Goal: Information Seeking & Learning: Find specific page/section

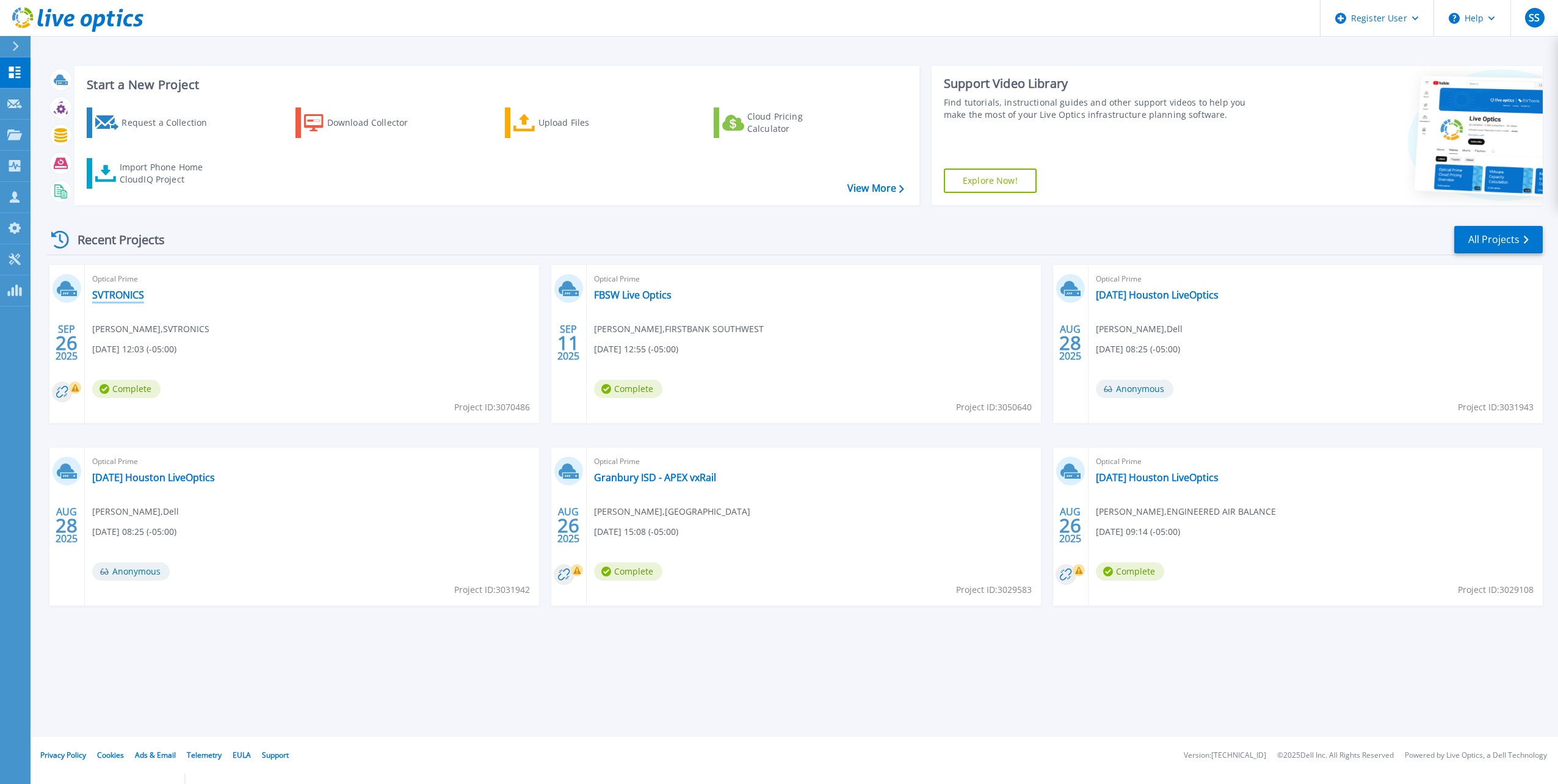
click at [107, 292] on link "SVTRONICS" at bounding box center [118, 295] width 52 height 13
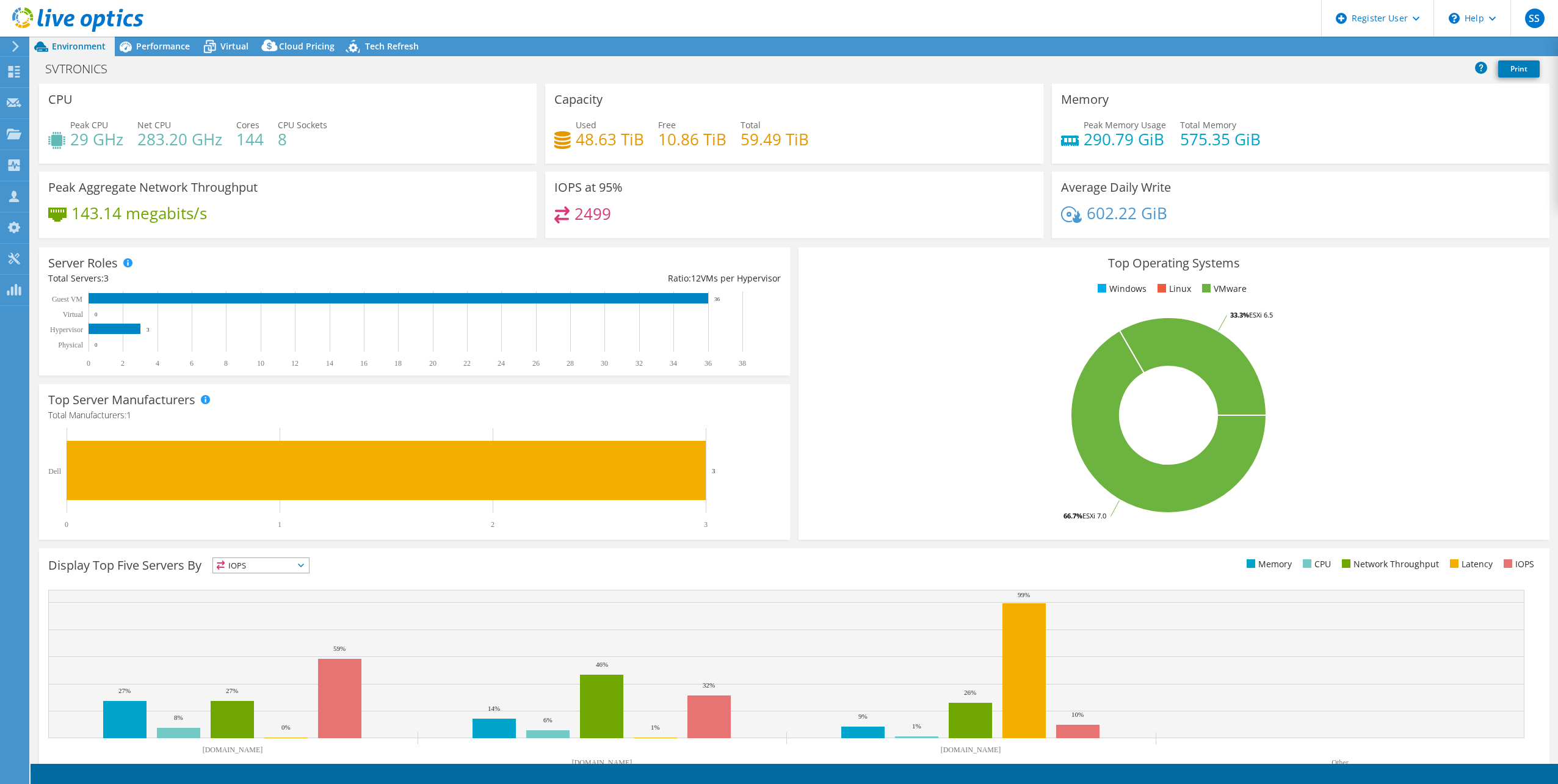
select select "USD"
click at [1408, 47] on link "Share" at bounding box center [1406, 47] width 50 height 19
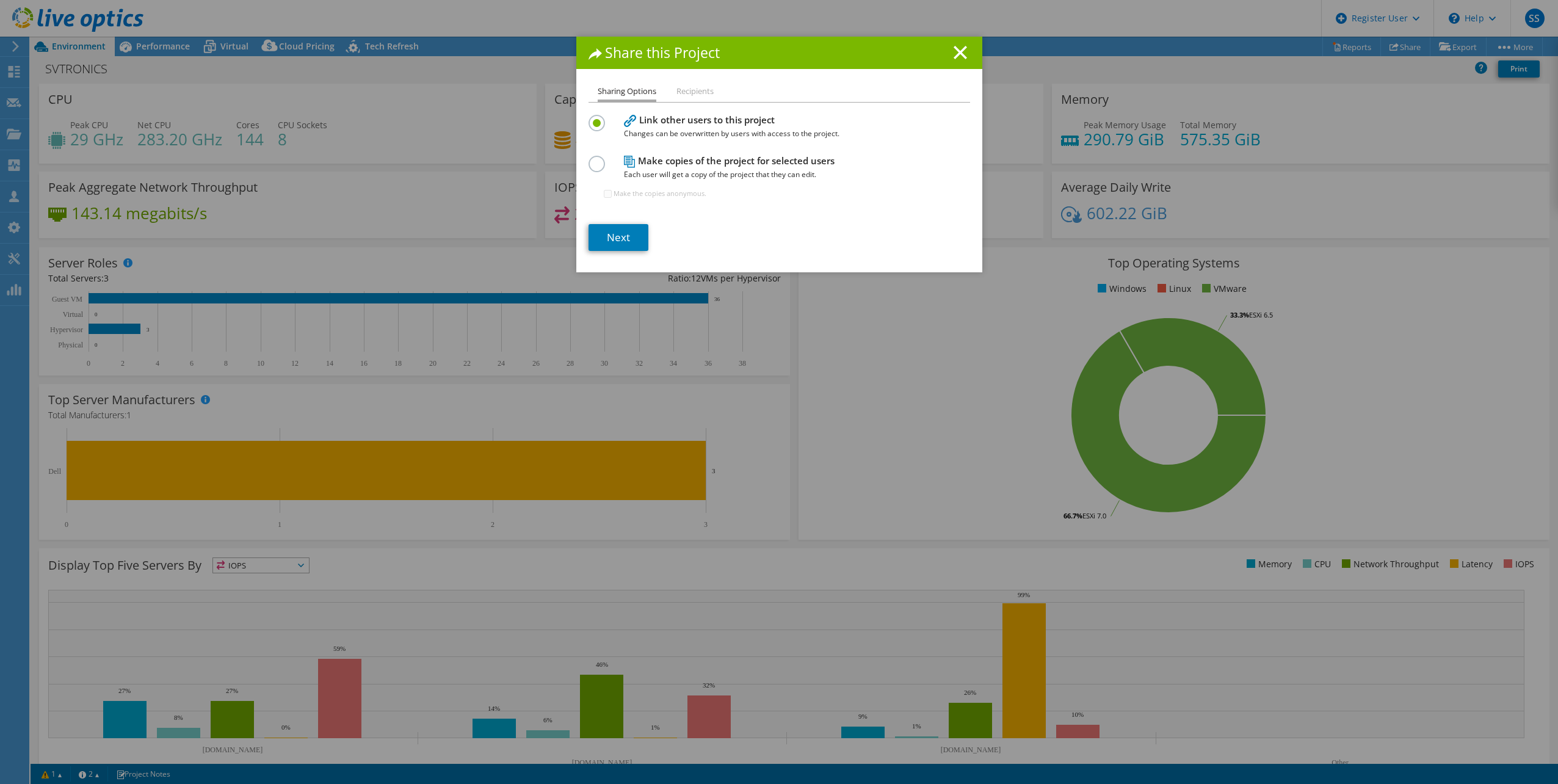
click at [591, 158] on label at bounding box center [599, 157] width 21 height 3
click at [0, 0] on input "radio" at bounding box center [0, 0] width 0 height 0
click at [608, 234] on link "Next" at bounding box center [618, 237] width 60 height 27
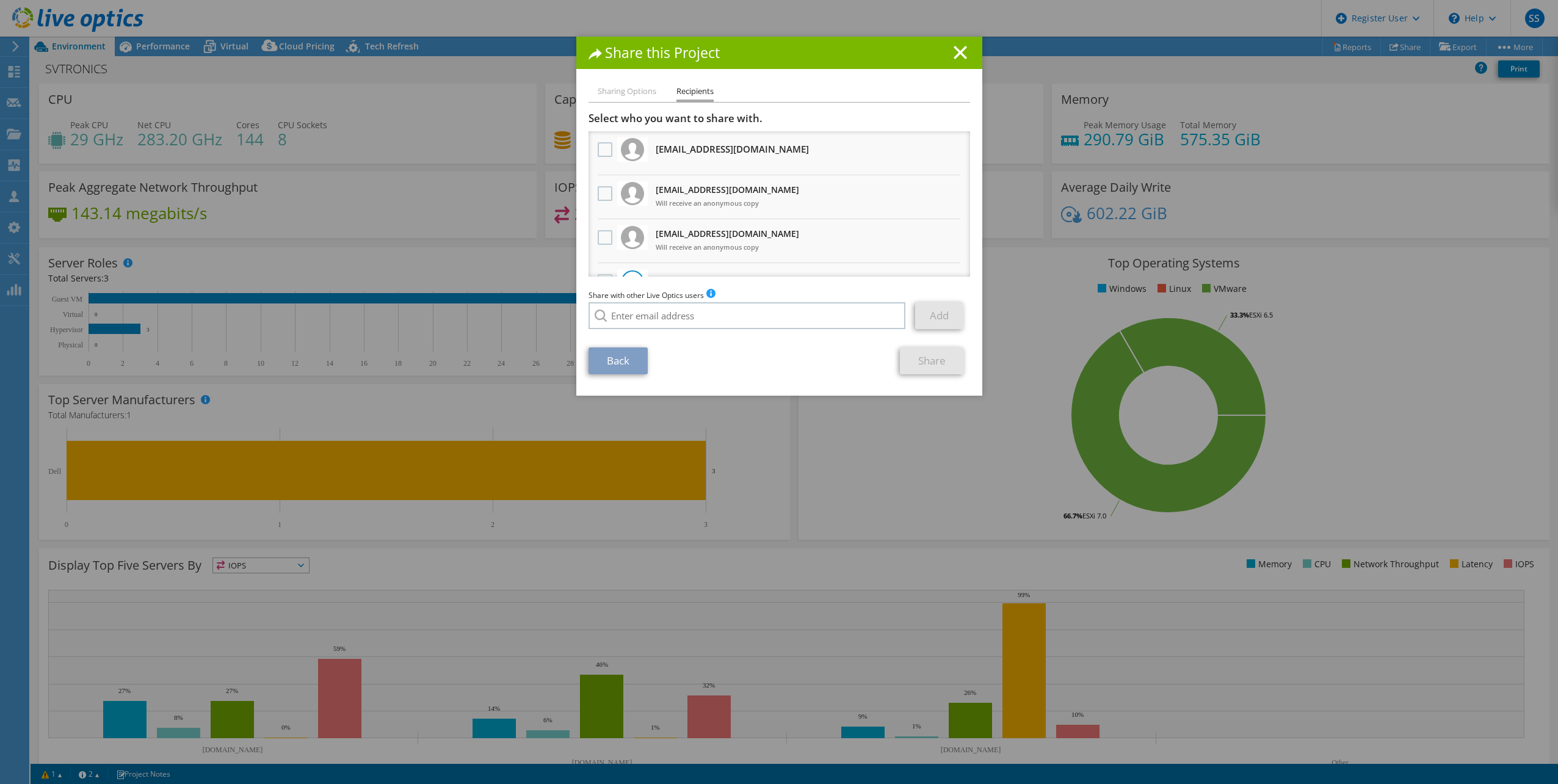
click at [961, 45] on div "Share this Project" at bounding box center [780, 53] width 407 height 32
click at [953, 61] on div "Share this Project" at bounding box center [780, 53] width 407 height 32
click at [955, 56] on icon at bounding box center [960, 52] width 13 height 13
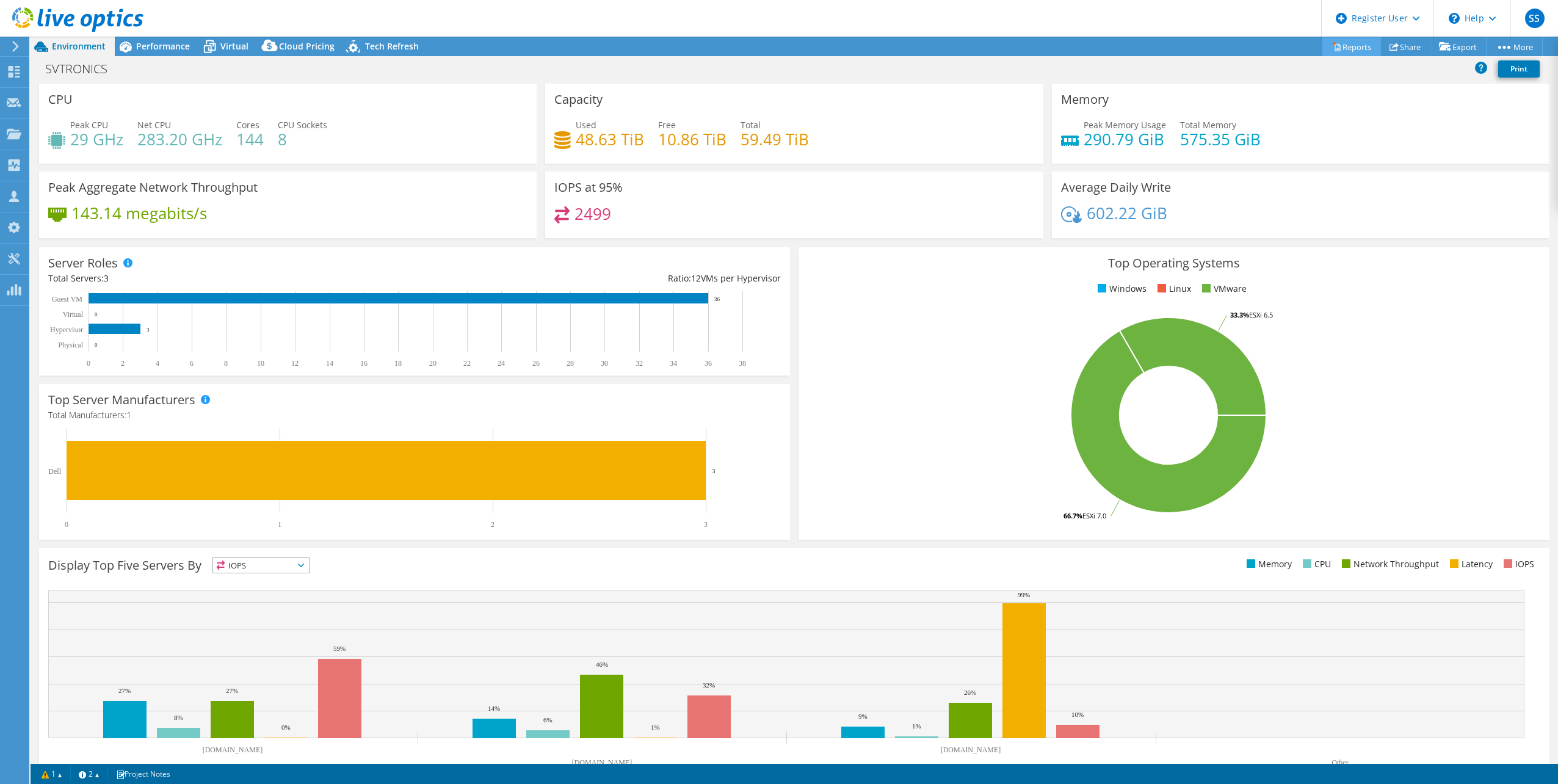
click at [1341, 43] on link "Reports" at bounding box center [1351, 47] width 58 height 19
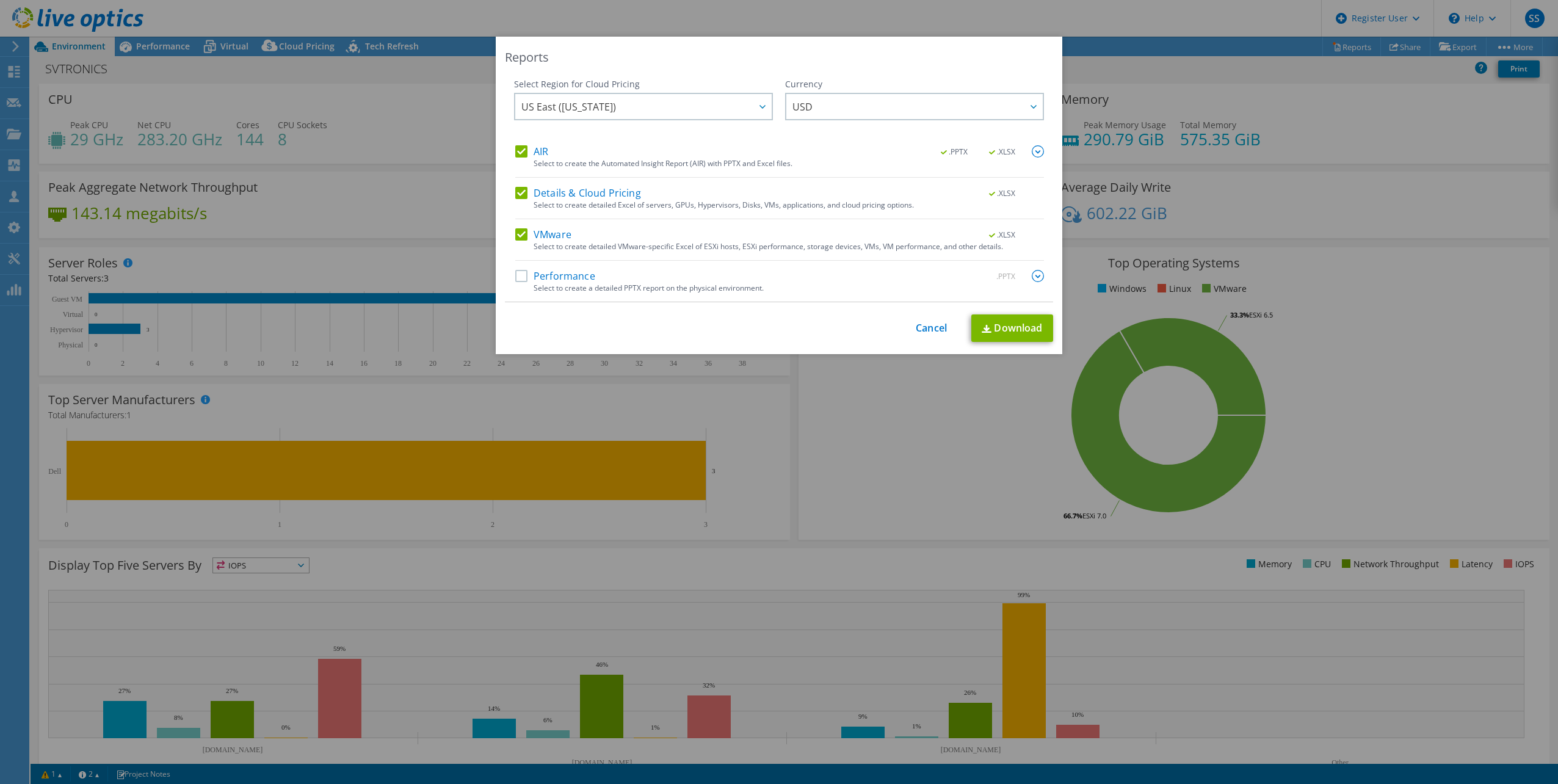
click at [518, 276] on label "Performance" at bounding box center [555, 276] width 80 height 13
click at [0, 0] on input "Performance" at bounding box center [0, 0] width 0 height 0
click at [989, 323] on link "Download" at bounding box center [1012, 328] width 81 height 28
click at [924, 329] on link "Cancel" at bounding box center [931, 328] width 31 height 12
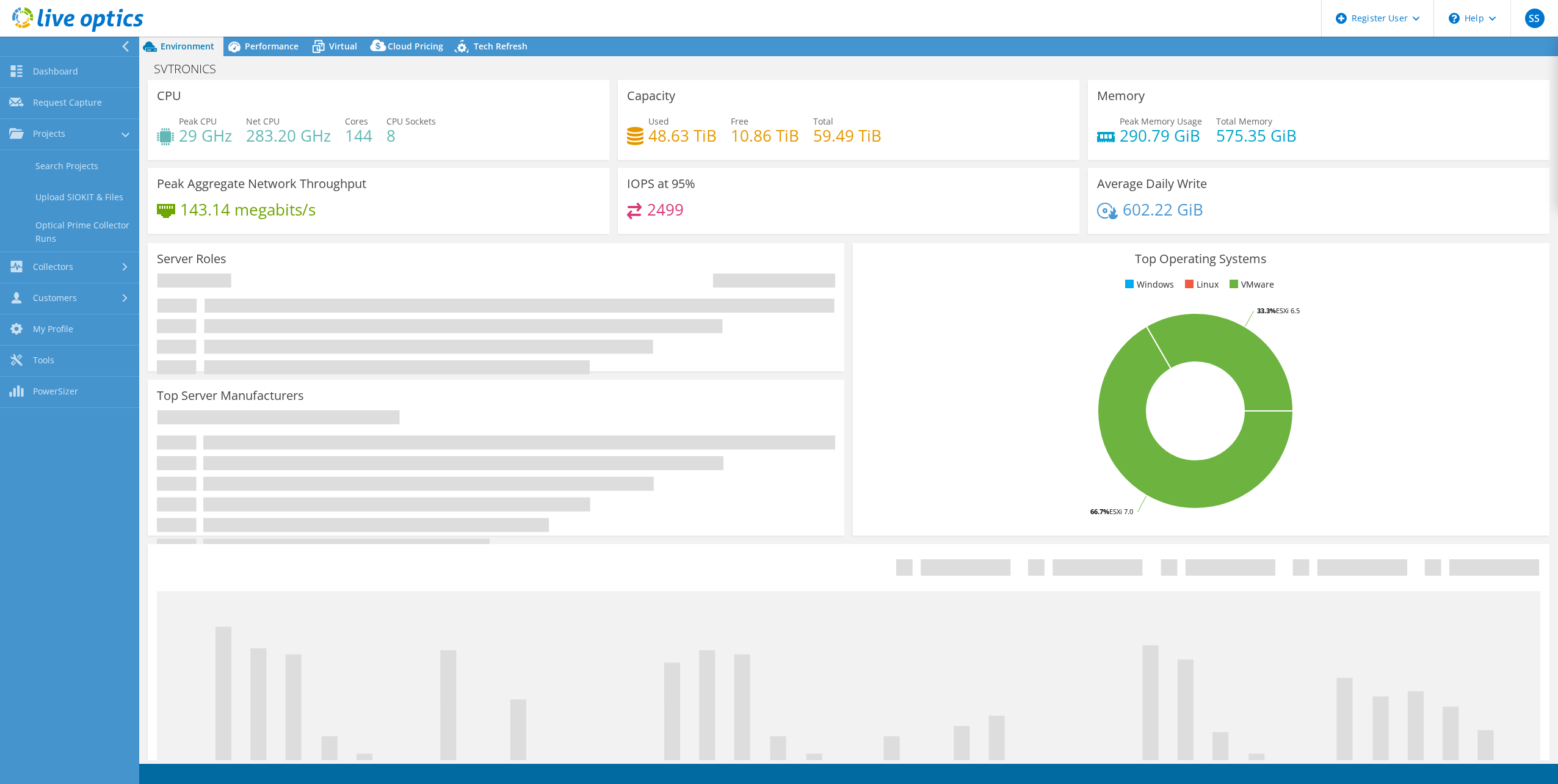
select select "USD"
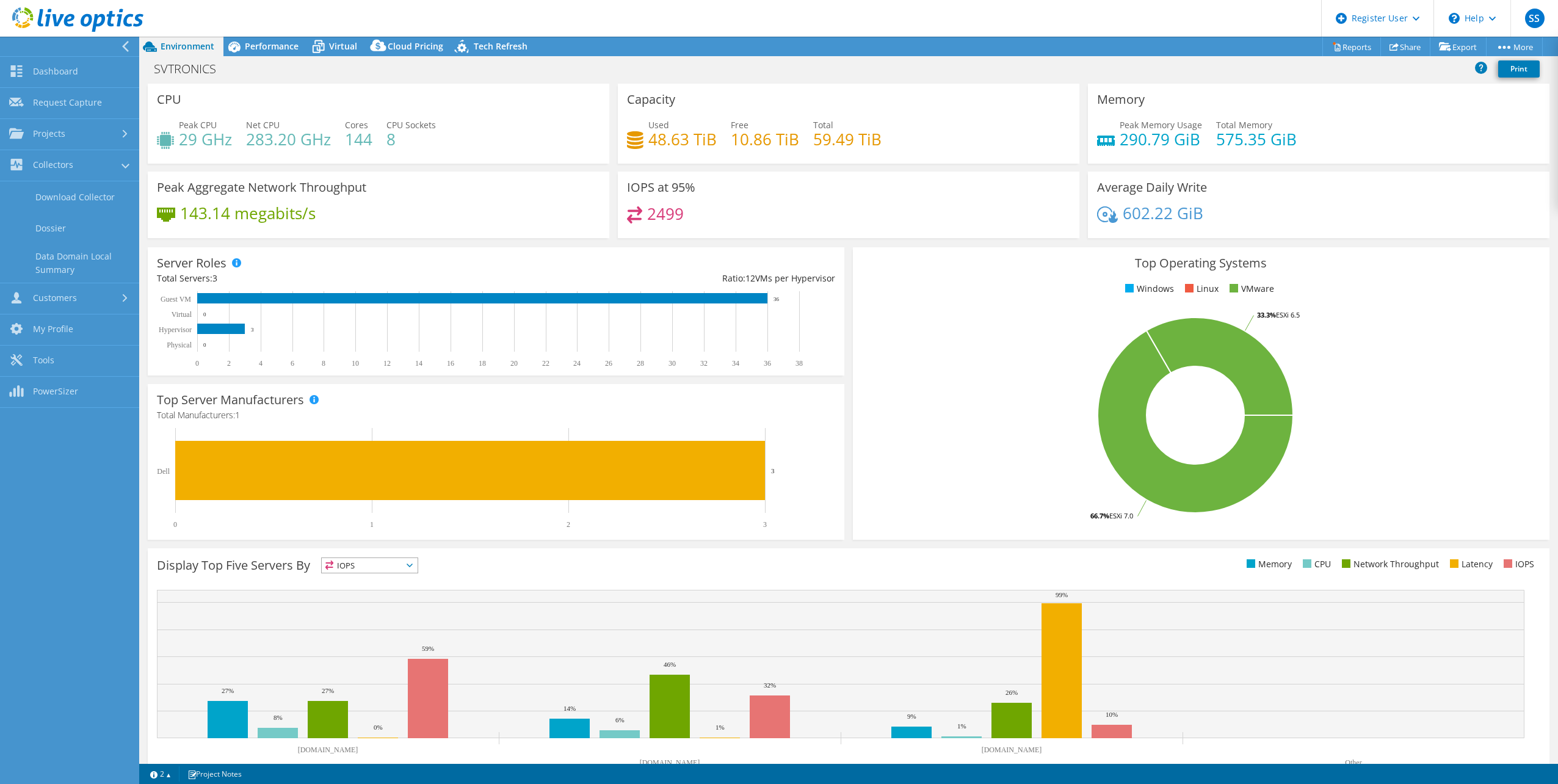
click at [249, 80] on div "SVTRONICS Print" at bounding box center [848, 68] width 1419 height 22
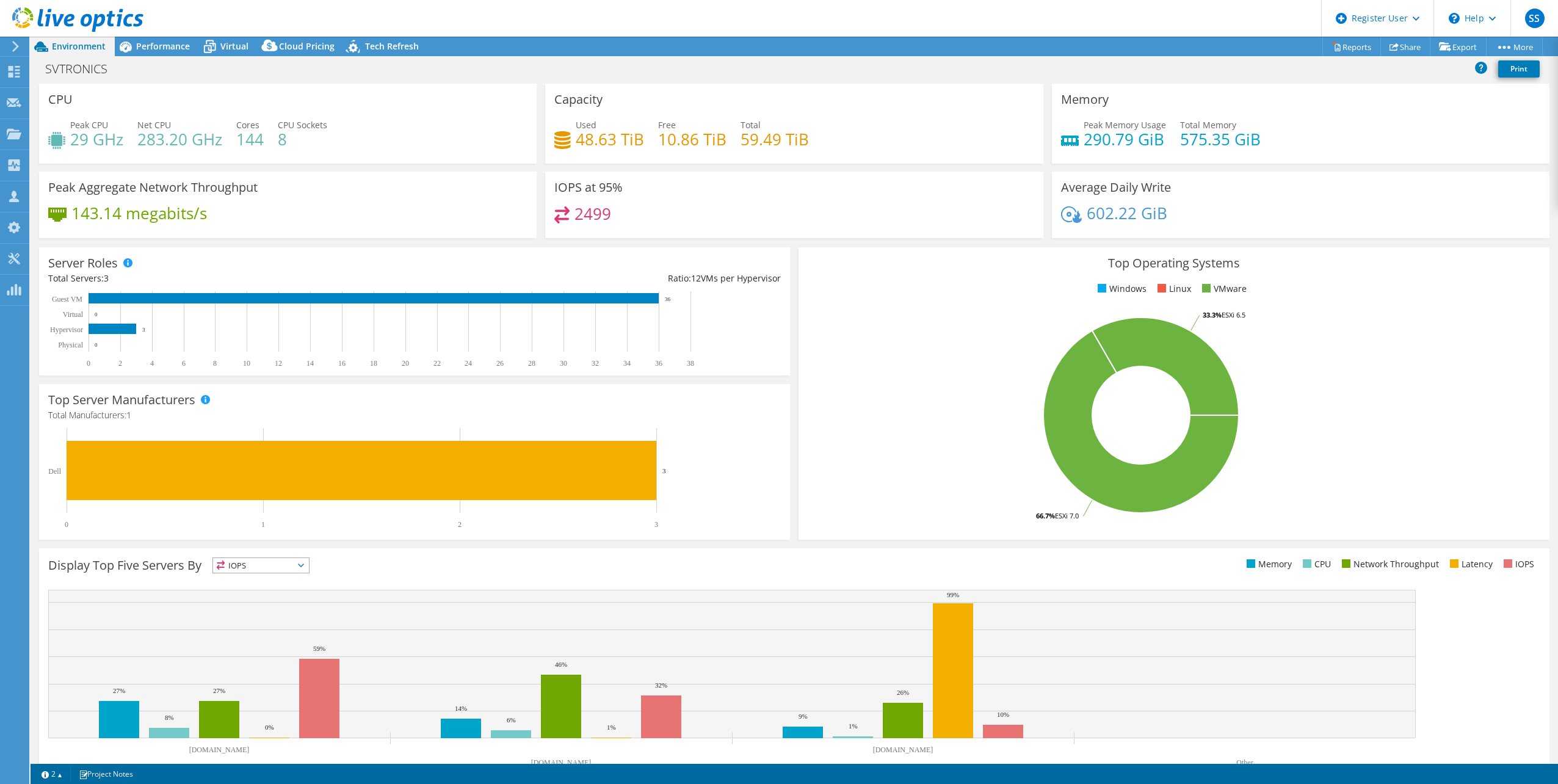
click at [7, 49] on div at bounding box center [13, 47] width 13 height 11
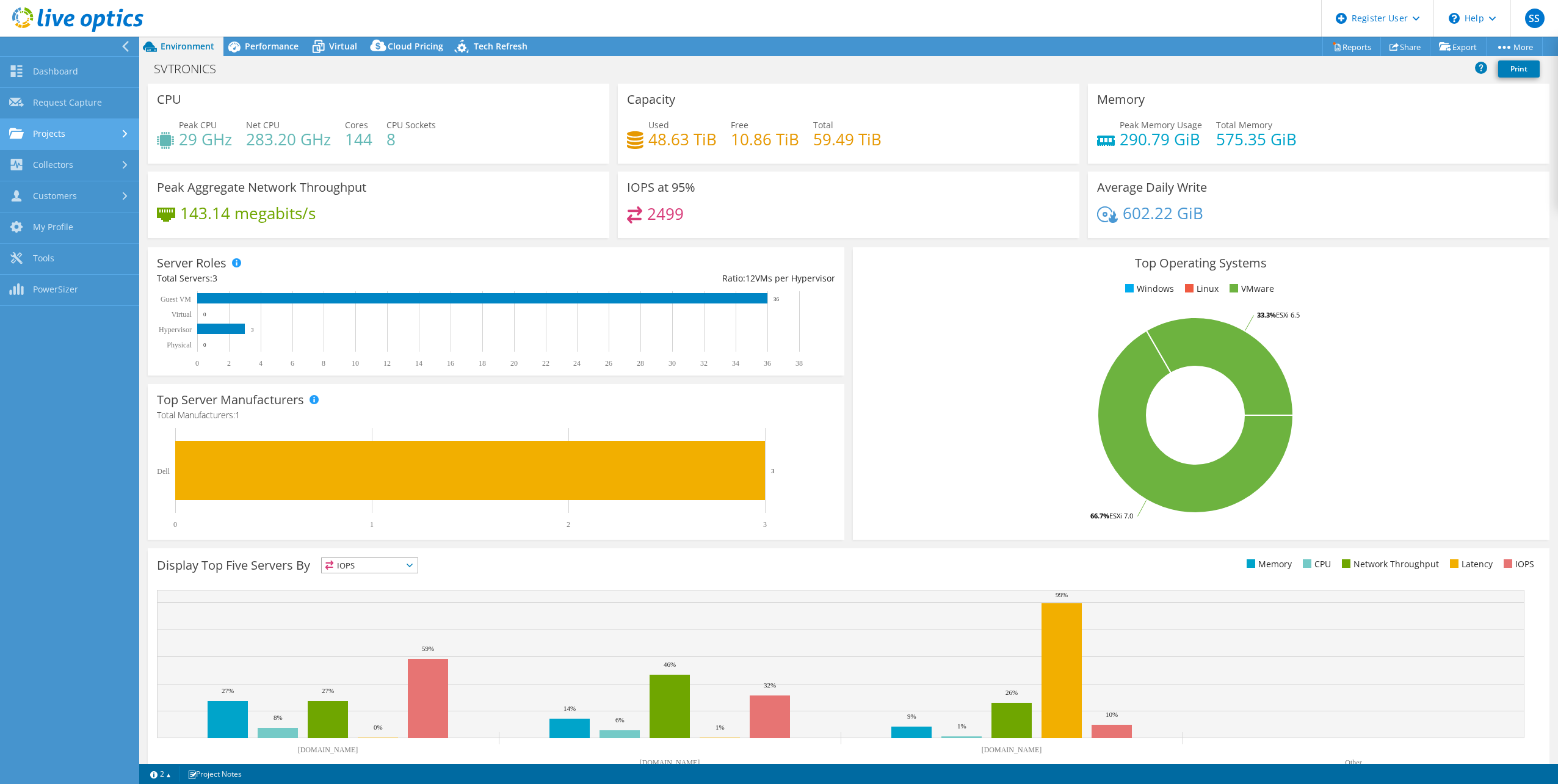
click at [75, 135] on link "Projects" at bounding box center [69, 134] width 139 height 31
click at [72, 169] on link "Search Projects" at bounding box center [69, 166] width 139 height 31
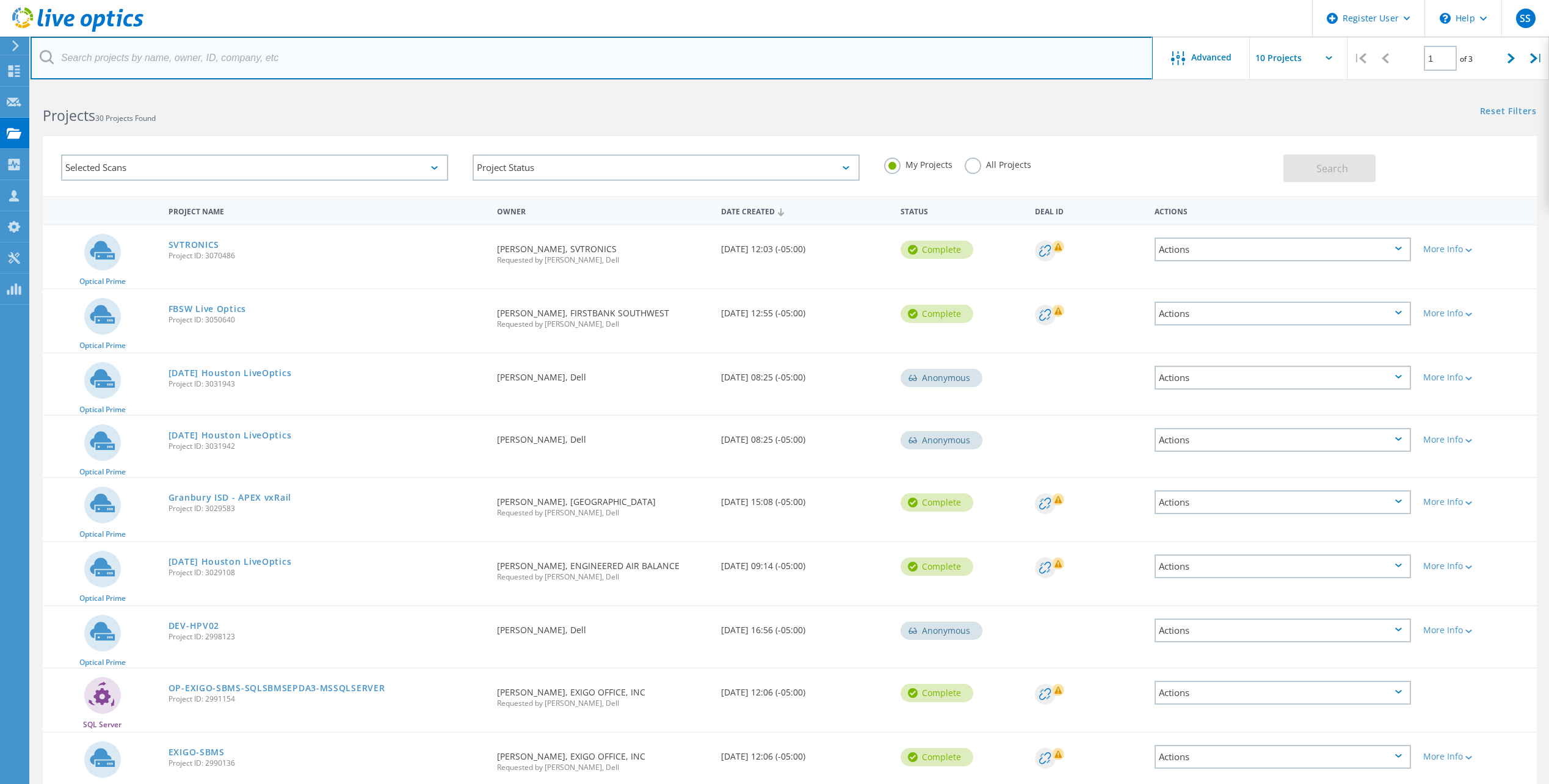
click at [301, 51] on input "text" at bounding box center [591, 58] width 1122 height 43
type input "SSCP"
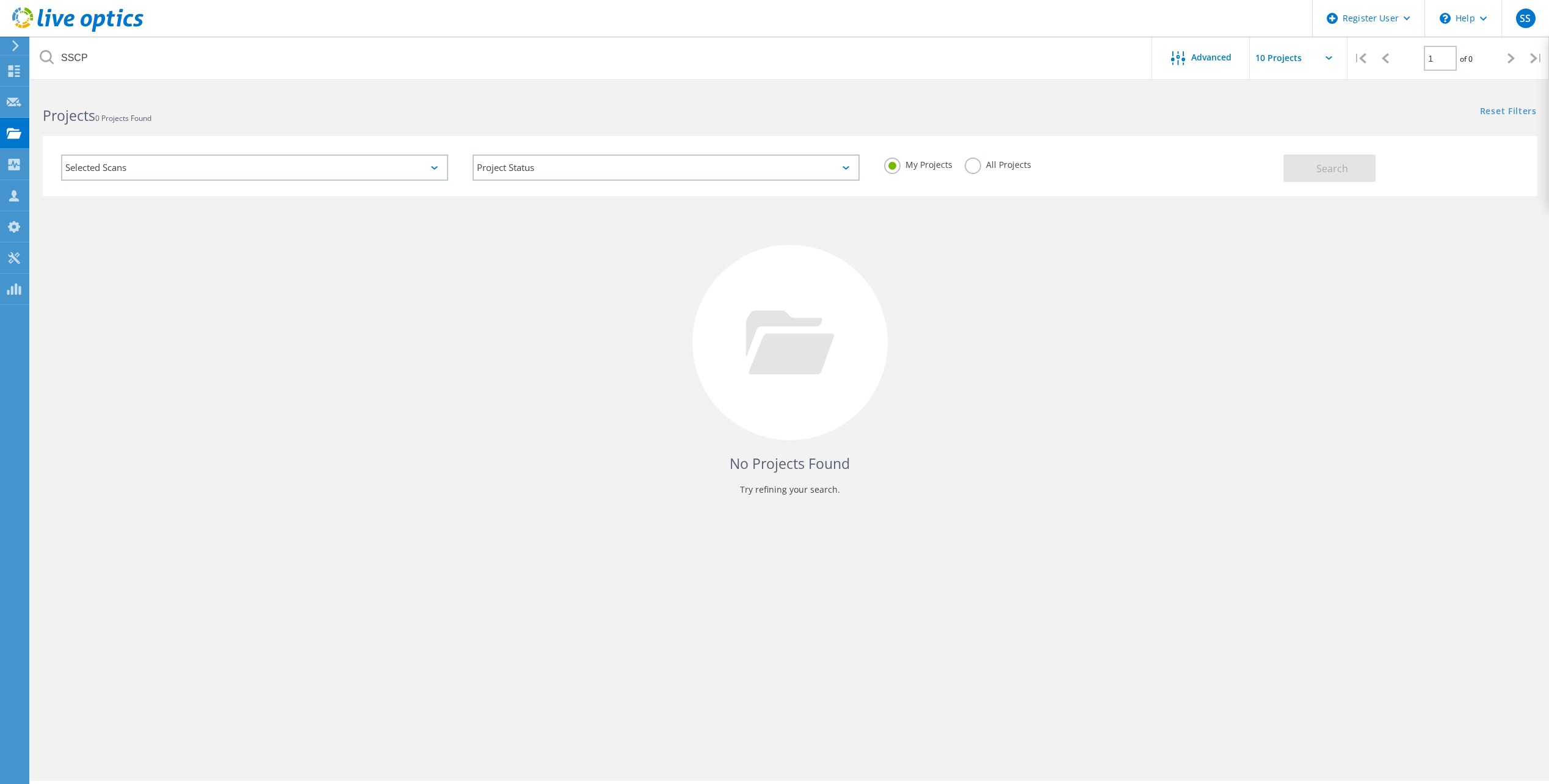
click at [969, 166] on label "All Projects" at bounding box center [998, 163] width 66 height 12
click at [0, 0] on input "All Projects" at bounding box center [0, 0] width 0 height 0
click at [1348, 161] on button "Search" at bounding box center [1329, 168] width 92 height 28
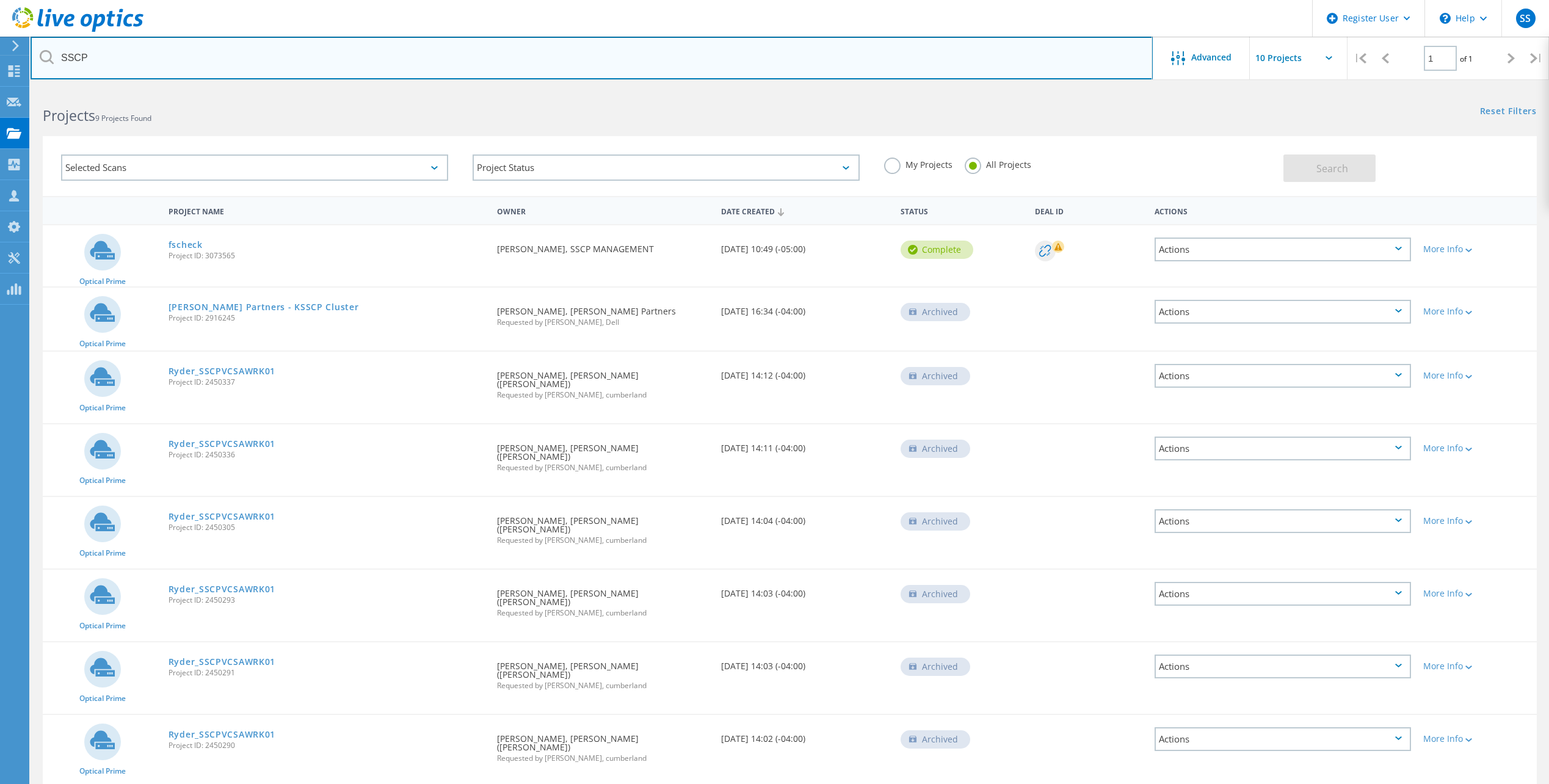
click at [134, 62] on input "SSCP" at bounding box center [591, 58] width 1122 height 43
drag, startPoint x: 124, startPoint y: 62, endPoint x: 61, endPoint y: 62, distance: 63.0
click at [61, 62] on input "SSCP" at bounding box center [591, 58] width 1122 height 43
paste input "wmiller@sscpmanagement.com"
type input "wmiller@sscpmanagement.com"
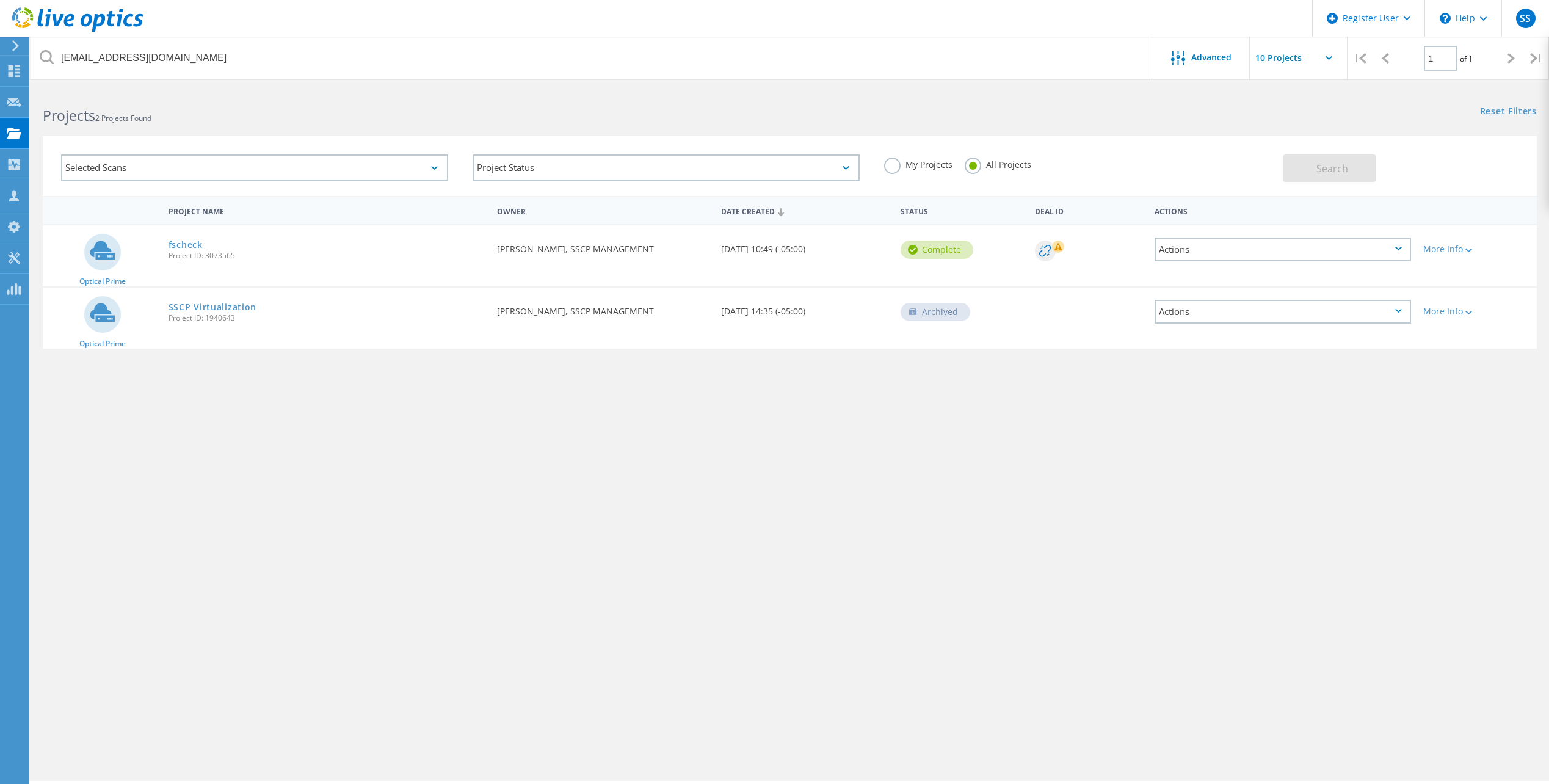
click at [690, 420] on div "Project Name Owner Date Created Status Deal Id Actions Optical Prime fscheck Pr…" at bounding box center [790, 354] width 1494 height 318
